Goal: Navigation & Orientation: Find specific page/section

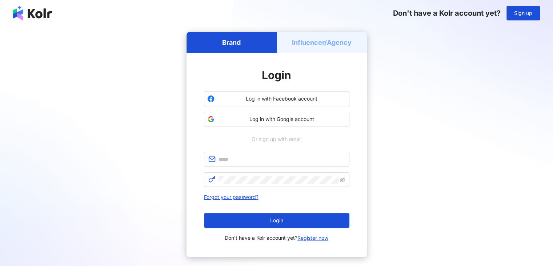
click at [308, 46] on h5 "Influencer/Agency" at bounding box center [322, 42] width 60 height 9
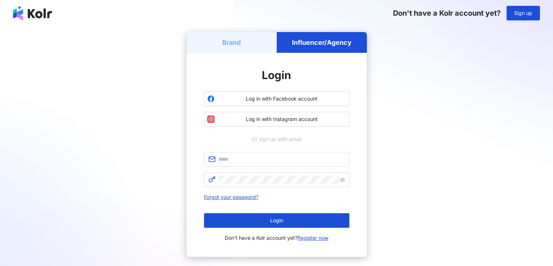
click at [248, 40] on div "Brand" at bounding box center [232, 42] width 90 height 21
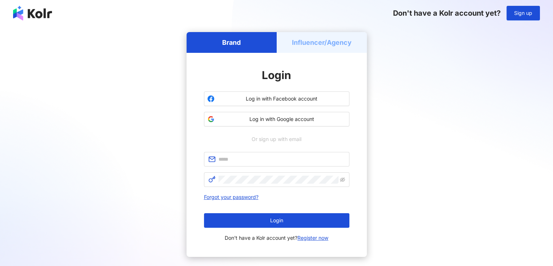
click at [304, 38] on h5 "Influencer/Agency" at bounding box center [322, 42] width 60 height 9
